Goal: Information Seeking & Learning: Learn about a topic

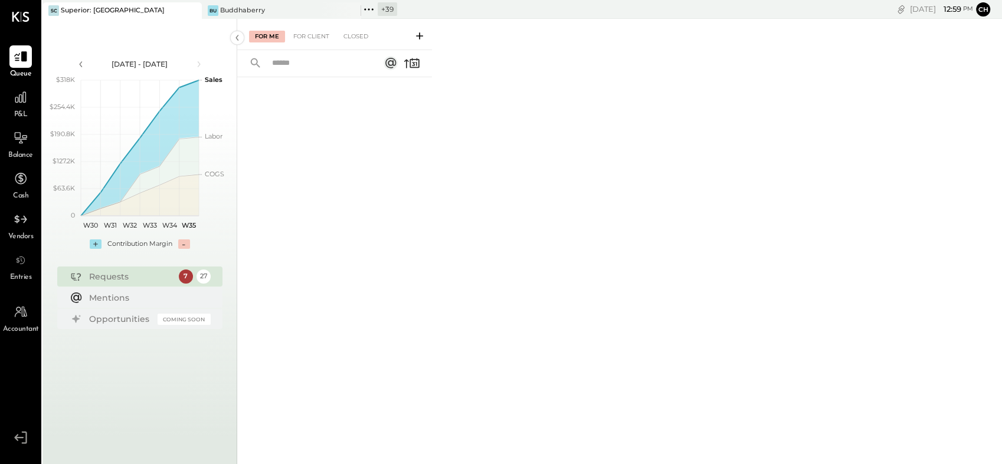
click at [195, 10] on icon at bounding box center [191, 11] width 15 height 14
click at [191, 11] on icon at bounding box center [191, 11] width 15 height 14
click at [134, 278] on div "Requests" at bounding box center [131, 277] width 84 height 12
click at [176, 277] on div "Requests 7 27" at bounding box center [139, 277] width 165 height 20
click at [195, 277] on div "7 27" at bounding box center [195, 277] width 32 height 14
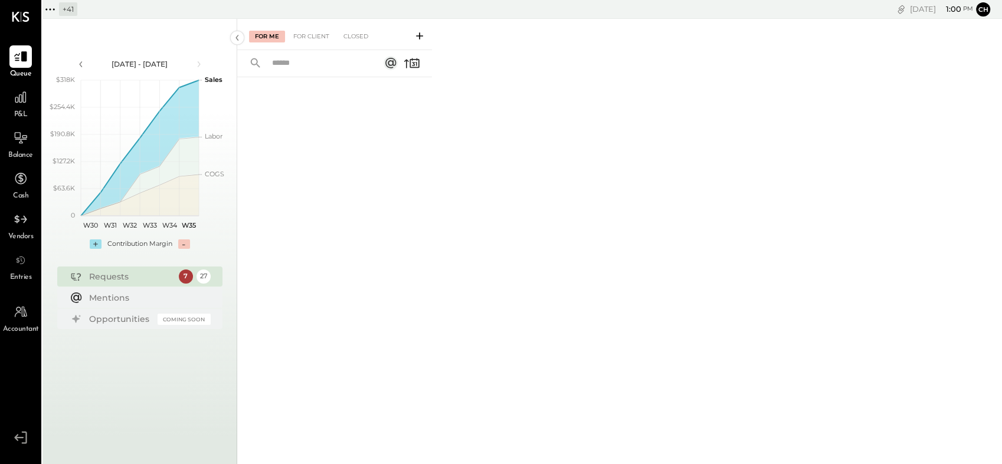
click at [313, 66] on input "text" at bounding box center [318, 63] width 107 height 19
click at [47, 9] on icon at bounding box center [49, 9] width 15 height 15
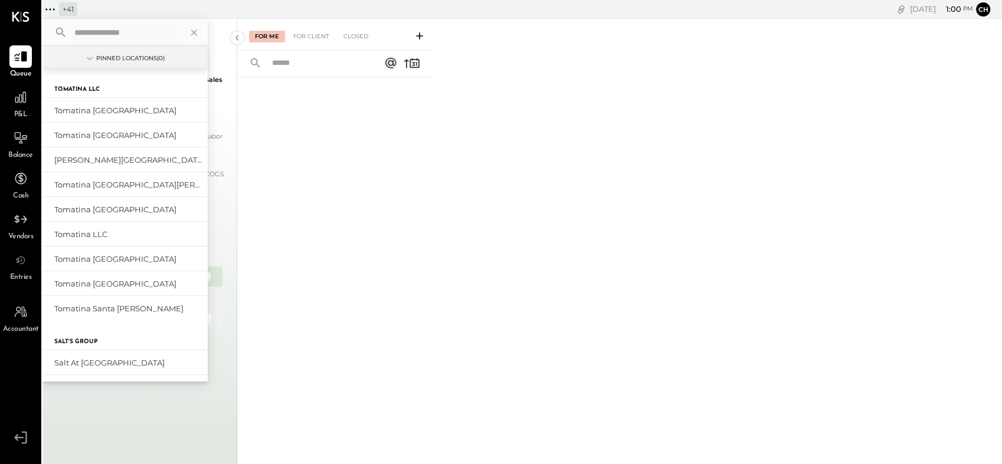
click at [78, 33] on input "text" at bounding box center [125, 32] width 110 height 21
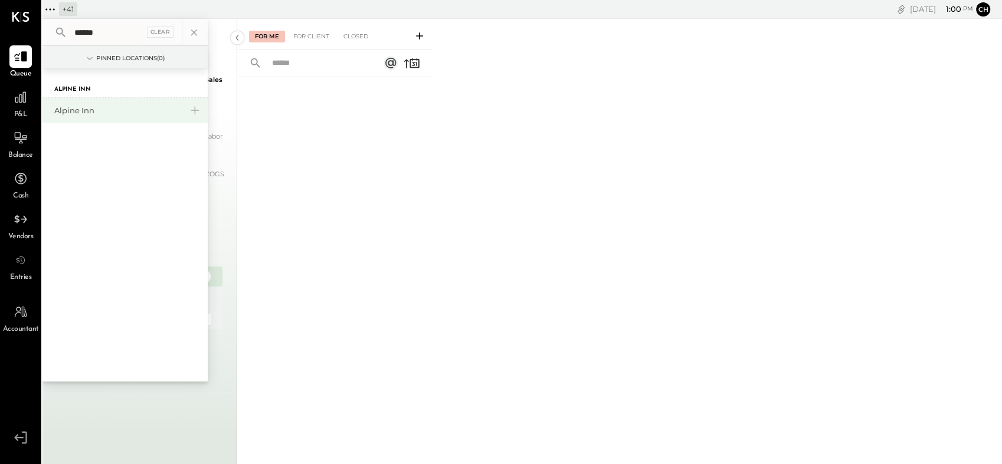
type input "******"
click at [71, 113] on div "Alpine Inn" at bounding box center [117, 110] width 127 height 11
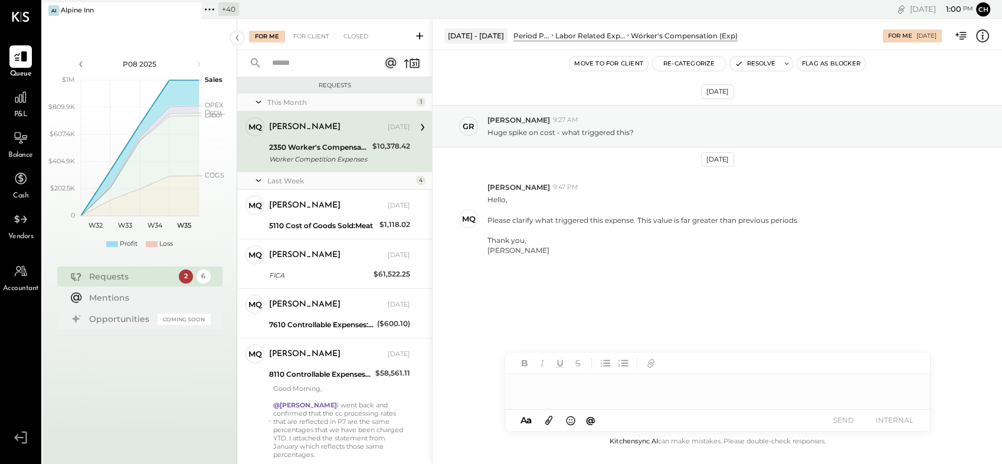
click at [318, 142] on div "2350 Worker's Compensation" at bounding box center [319, 148] width 100 height 12
click at [284, 146] on div "2350 Worker's Compensation" at bounding box center [319, 148] width 100 height 12
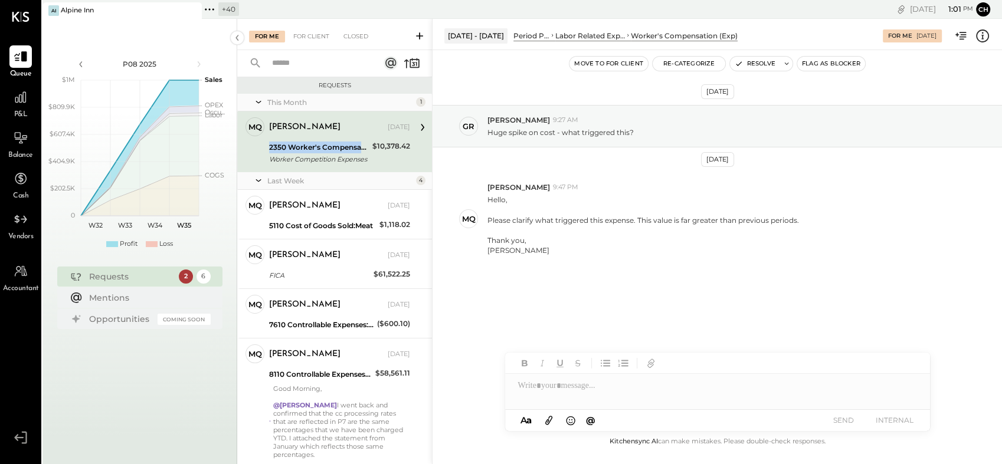
click at [284, 146] on div "2350 Worker's Compensation" at bounding box center [319, 148] width 100 height 12
click at [309, 127] on div "[PERSON_NAME]" at bounding box center [304, 128] width 71 height 12
click at [545, 246] on div "[PERSON_NAME]" at bounding box center [644, 251] width 312 height 10
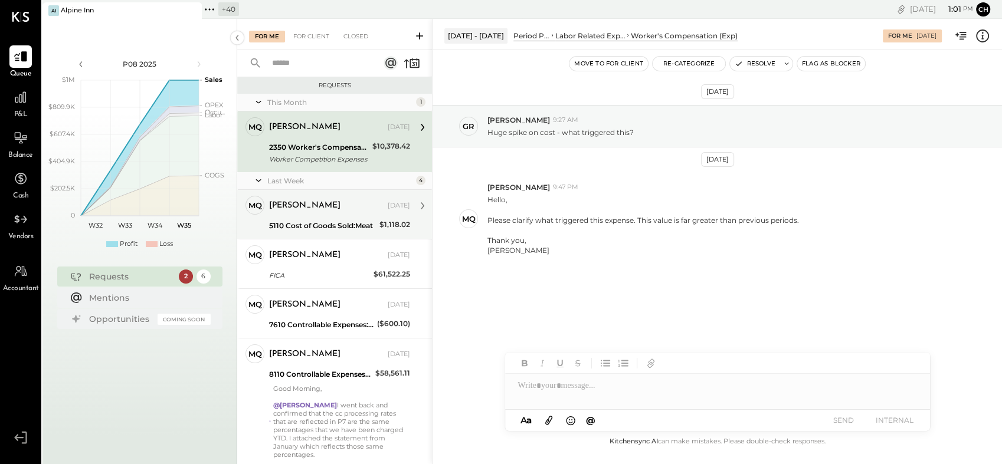
click at [312, 211] on div "[PERSON_NAME]" at bounding box center [304, 206] width 71 height 12
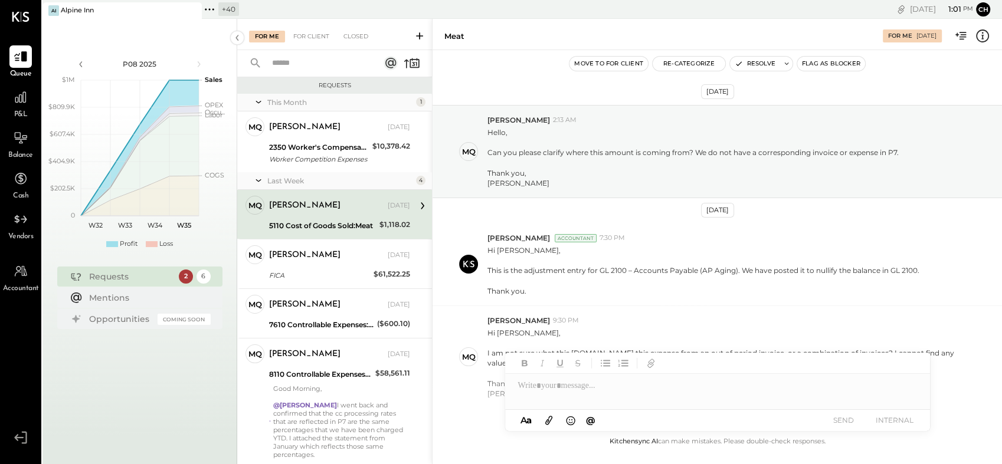
scroll to position [61, 0]
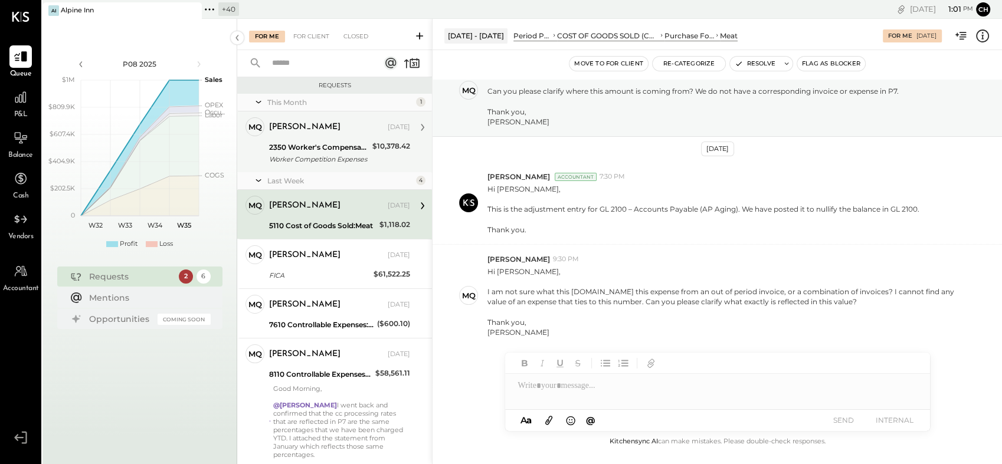
click at [321, 155] on div "Worker Competition Expenses" at bounding box center [319, 159] width 100 height 12
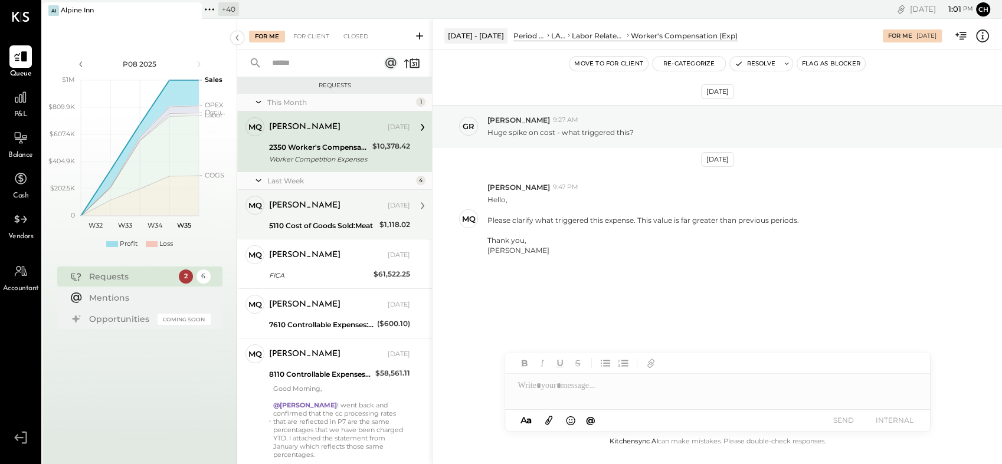
click at [311, 218] on div "[PERSON_NAME] [DATE] 5110 Cost of Goods Sold:Meat $1,118.02 Hi [PERSON_NAME], I…" at bounding box center [339, 214] width 141 height 37
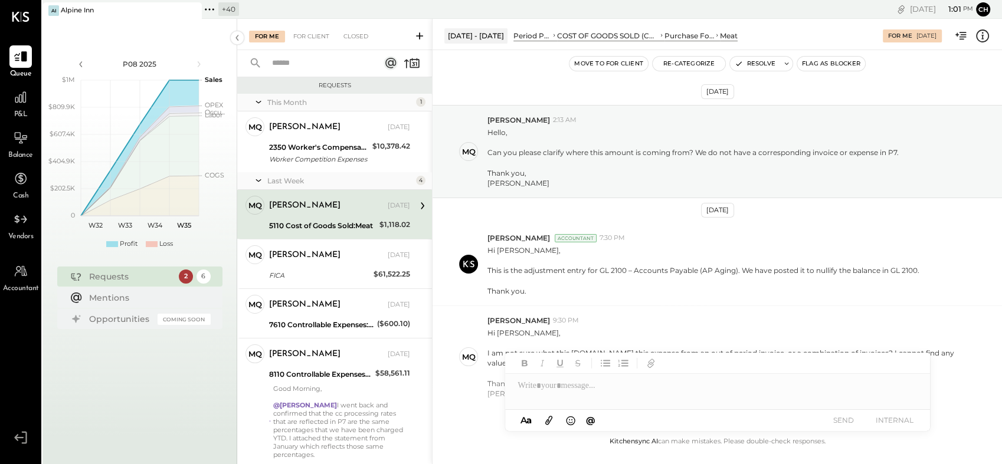
scroll to position [61, 0]
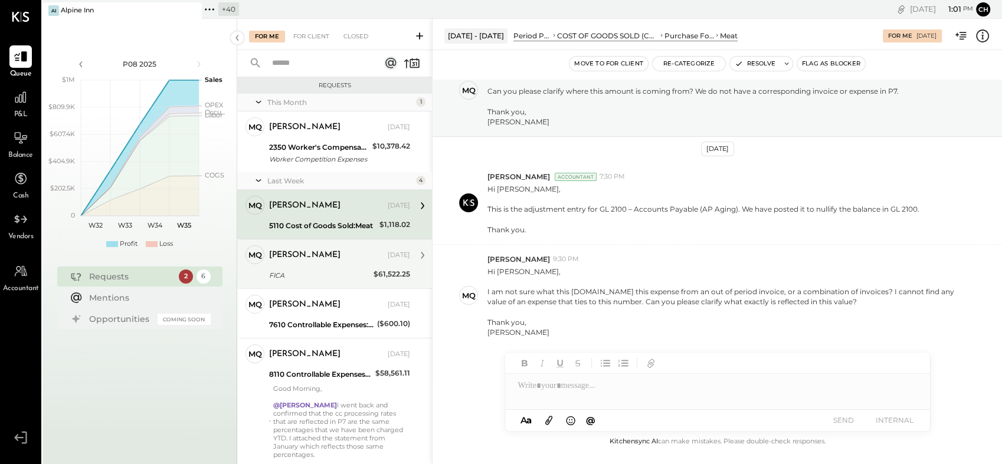
click at [294, 261] on div "[PERSON_NAME] [DATE]" at bounding box center [339, 255] width 141 height 17
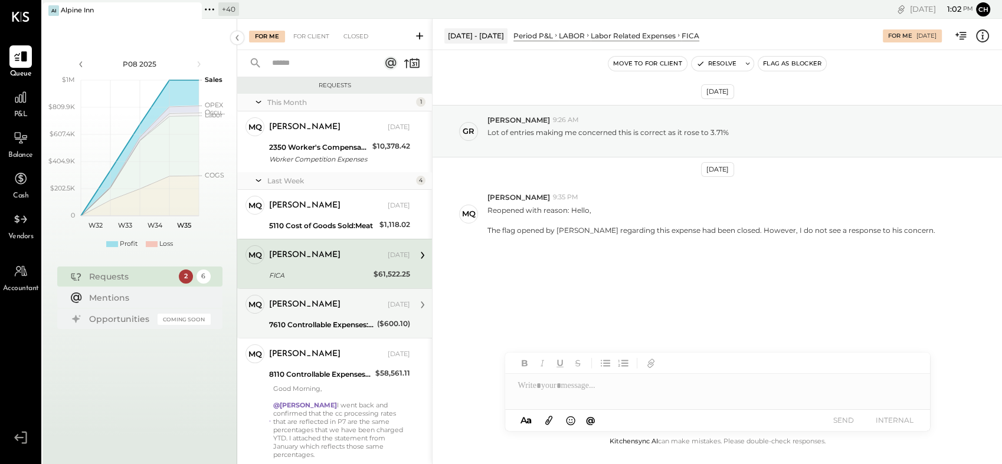
click at [283, 326] on div "7610 Controllable Expenses:Meals Research" at bounding box center [321, 325] width 104 height 12
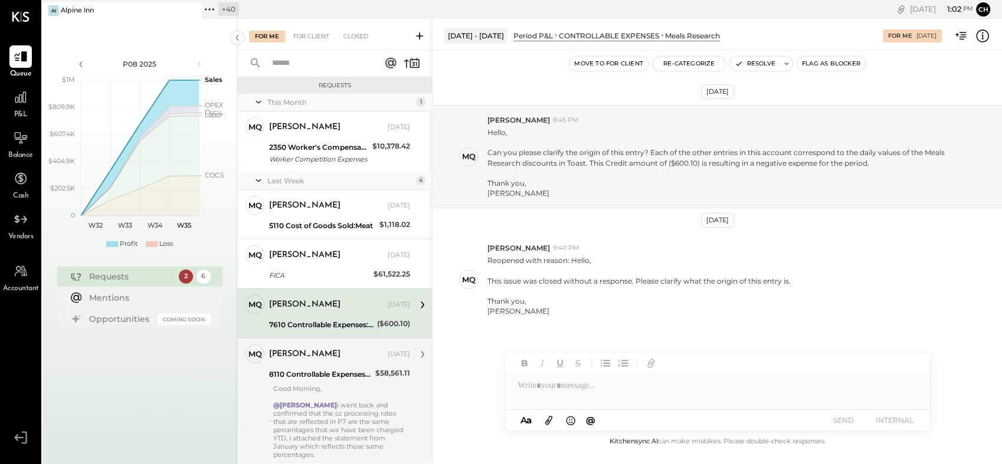
click at [283, 378] on div "8110 Controllable Expenses:General & Administrative Expenses:Credit Card Discou…" at bounding box center [320, 375] width 103 height 12
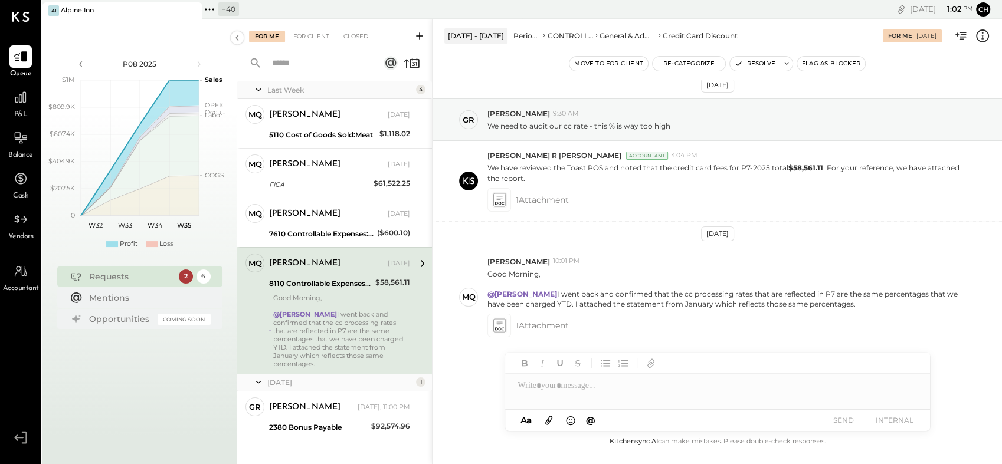
scroll to position [96, 0]
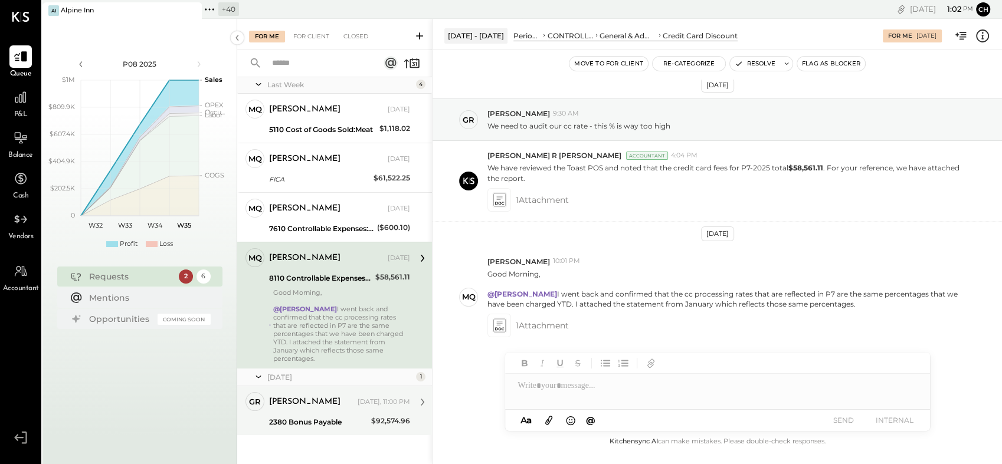
click at [307, 401] on div "[PERSON_NAME] [DATE], 11:00 PM" at bounding box center [339, 402] width 141 height 17
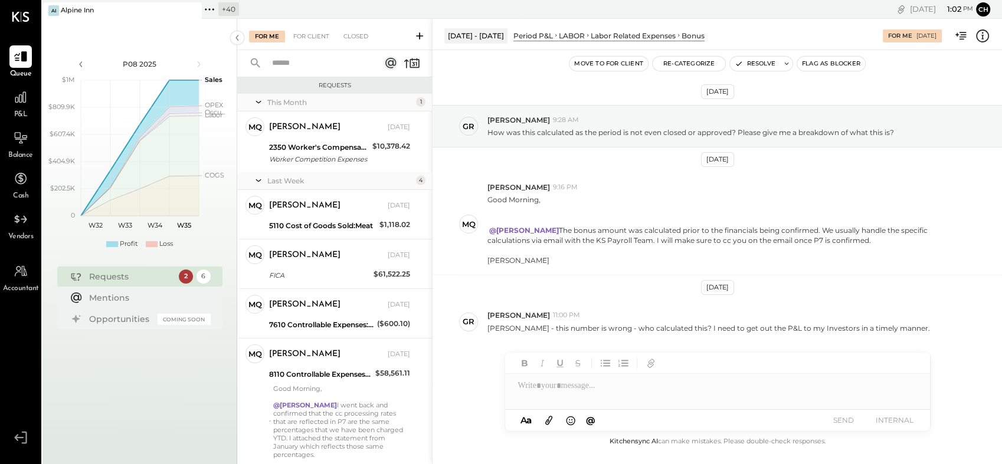
click at [293, 103] on div "This Month" at bounding box center [340, 102] width 146 height 10
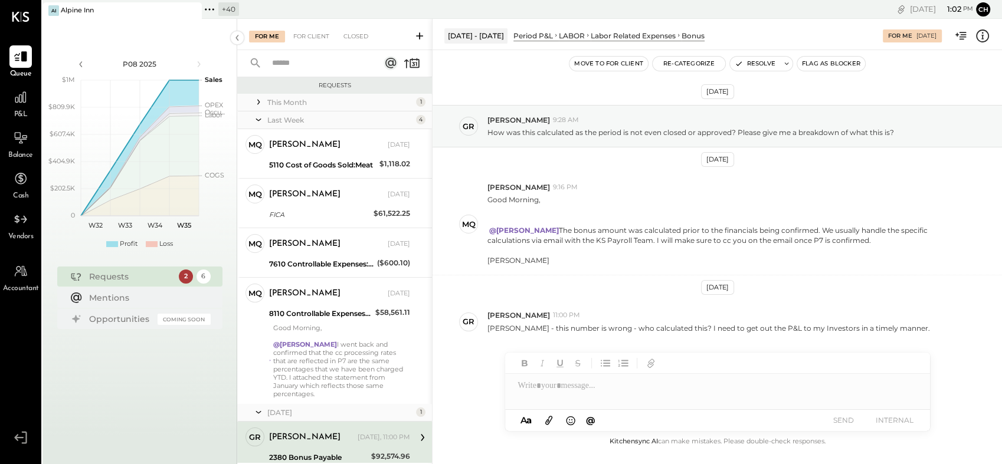
click at [272, 118] on div "Last Week" at bounding box center [340, 120] width 146 height 10
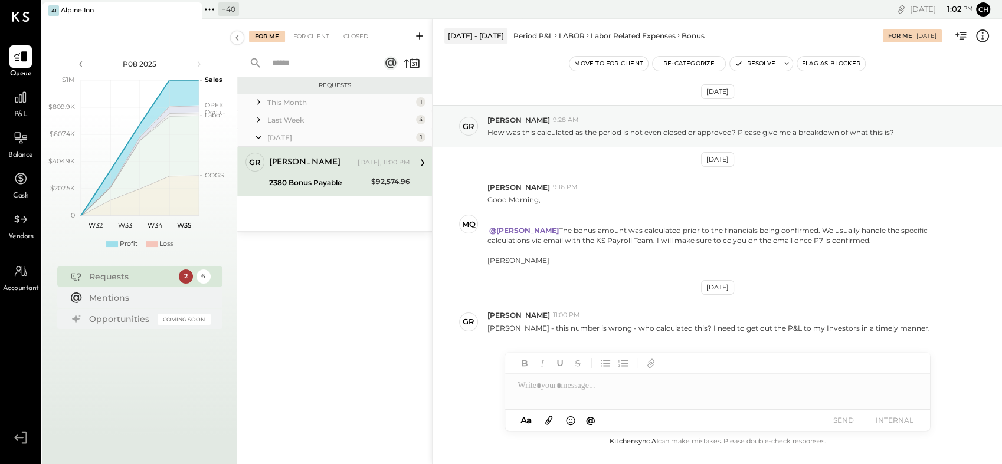
click at [255, 100] on icon at bounding box center [259, 102] width 12 height 12
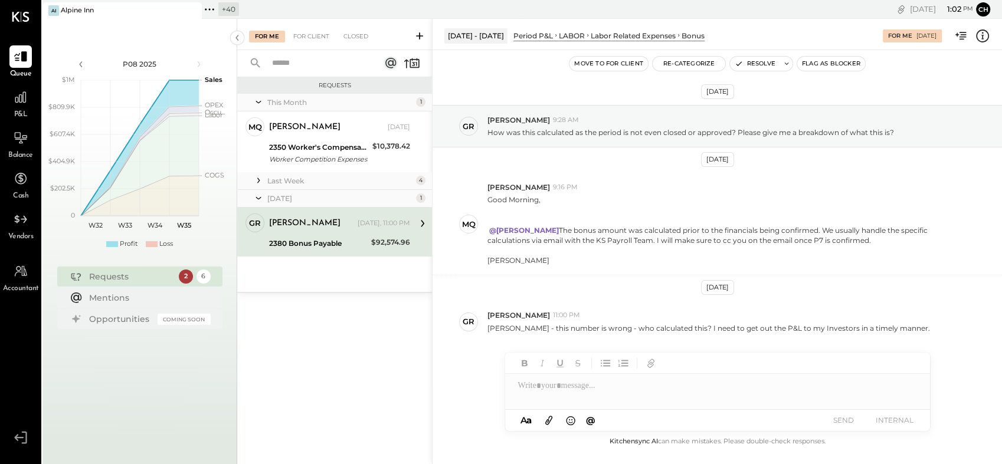
click at [258, 176] on icon at bounding box center [259, 181] width 12 height 12
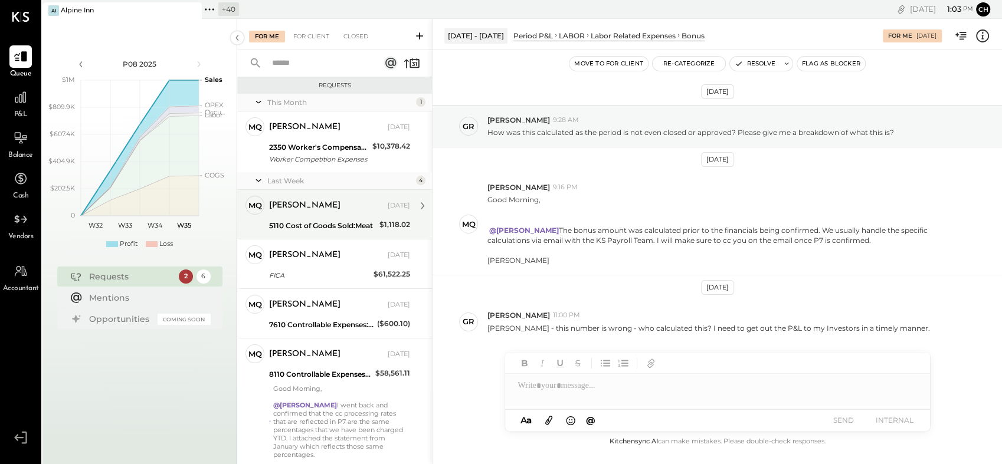
click at [333, 203] on div "[PERSON_NAME]" at bounding box center [327, 206] width 116 height 12
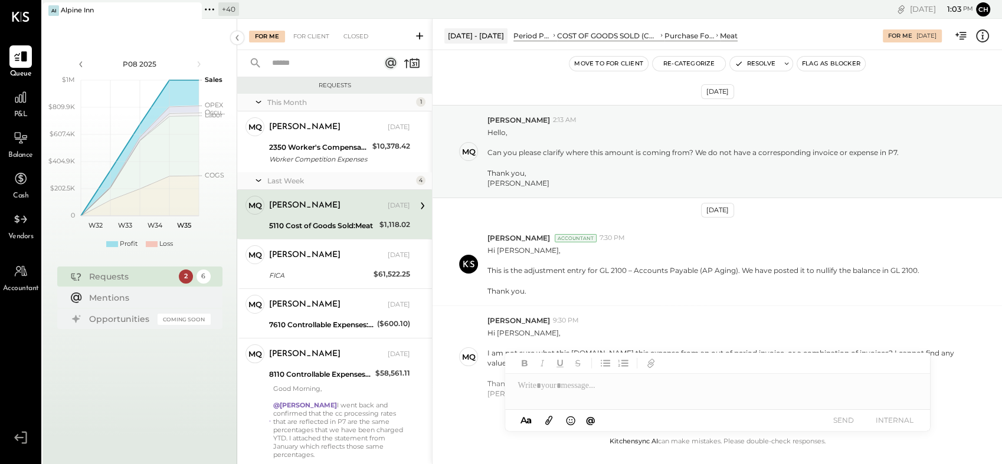
scroll to position [61, 0]
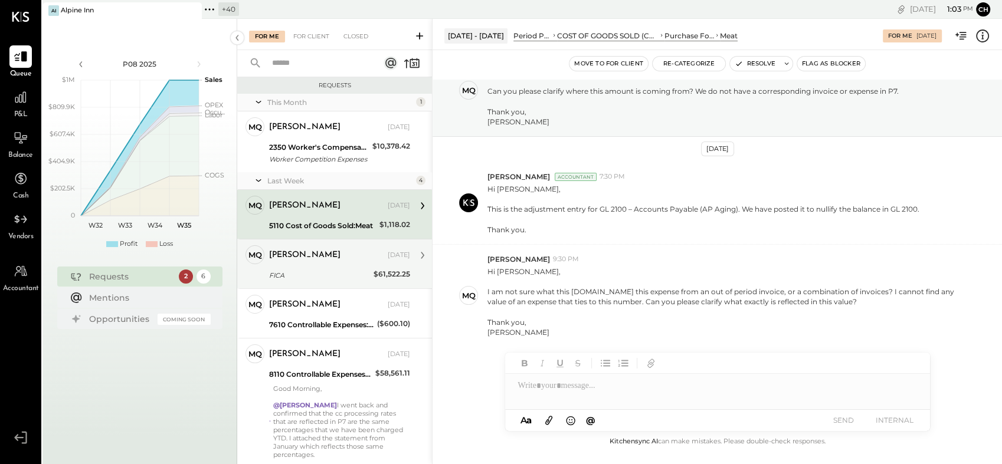
click at [312, 259] on div "[PERSON_NAME]" at bounding box center [304, 256] width 71 height 12
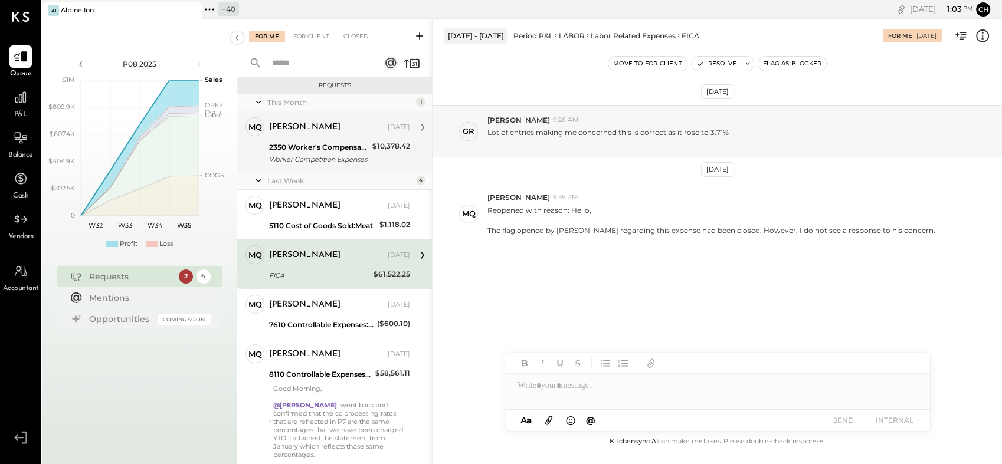
click at [305, 156] on div "Worker Competition Expenses" at bounding box center [319, 159] width 100 height 12
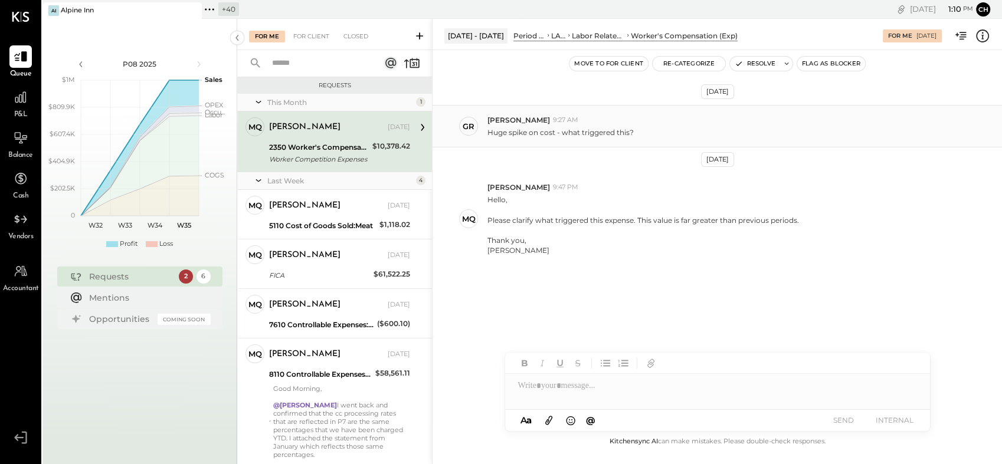
click at [511, 132] on p "Huge spike on cost - what triggered this?" at bounding box center [561, 132] width 146 height 10
click at [325, 145] on div "2350 Worker's Compensation" at bounding box center [319, 148] width 100 height 12
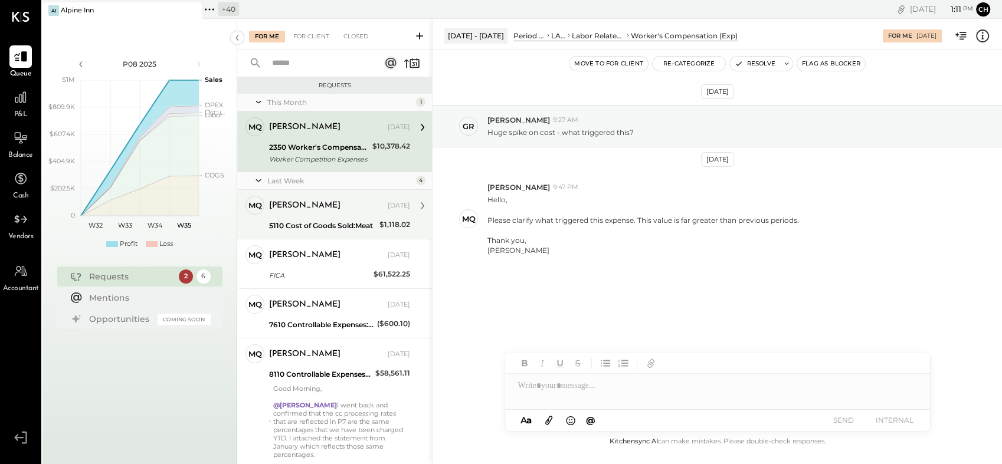
click at [278, 229] on div "5110 Cost of Goods Sold:Meat" at bounding box center [322, 226] width 107 height 12
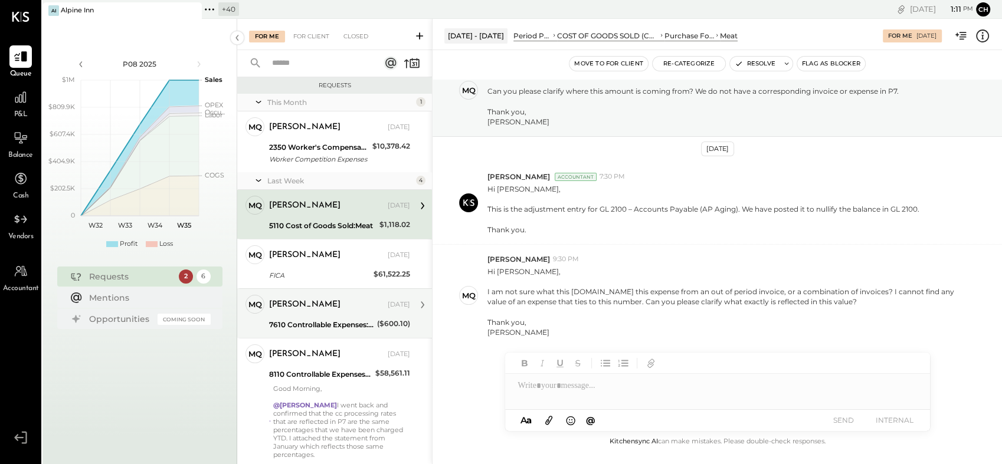
click at [294, 318] on div "7610 Controllable Expenses:Meals Research" at bounding box center [321, 325] width 104 height 14
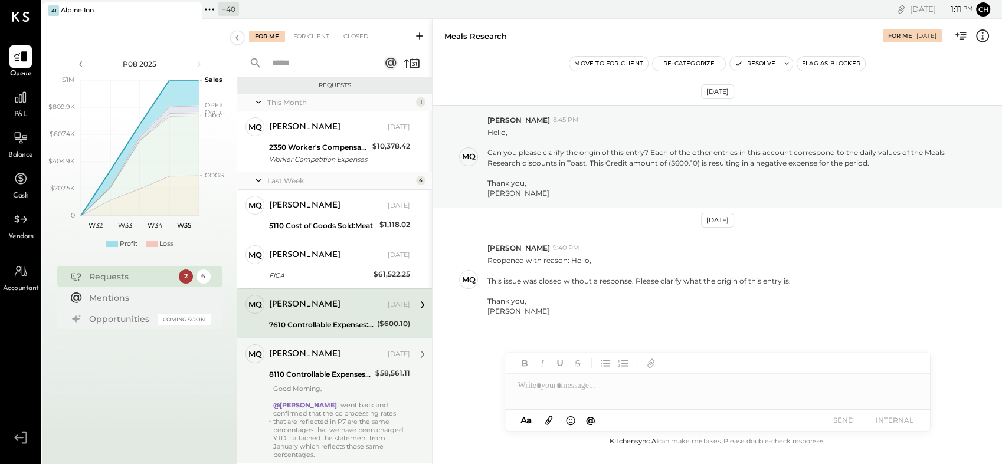
click at [293, 355] on div "[PERSON_NAME]" at bounding box center [304, 355] width 71 height 12
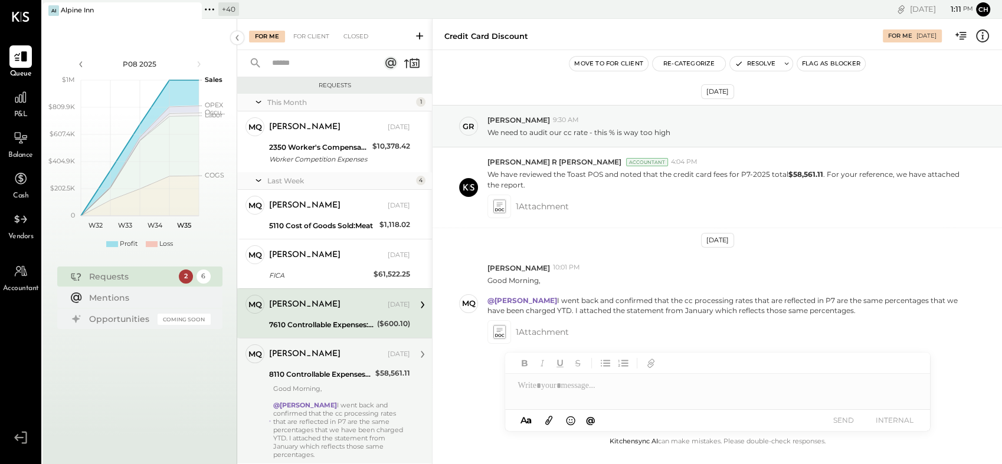
scroll to position [6, 0]
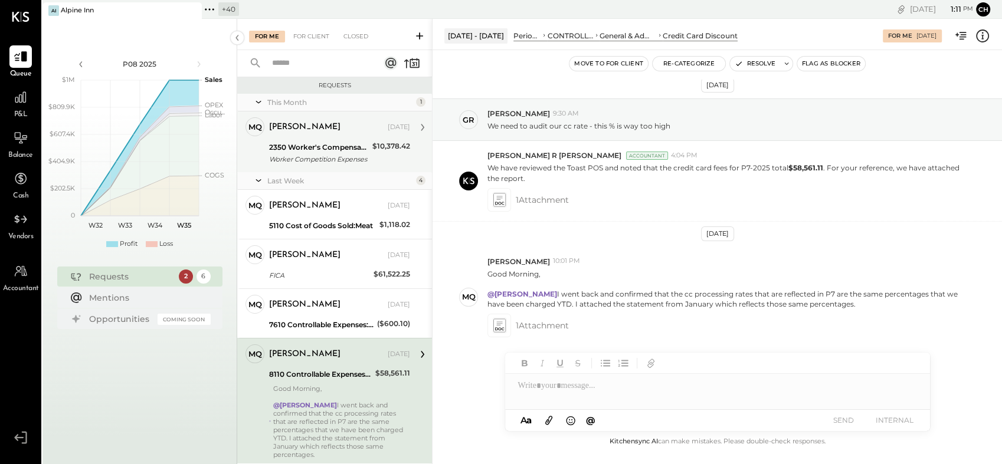
click at [322, 120] on div "[PERSON_NAME] [DATE]" at bounding box center [339, 127] width 141 height 17
